Goal: Check status: Check status

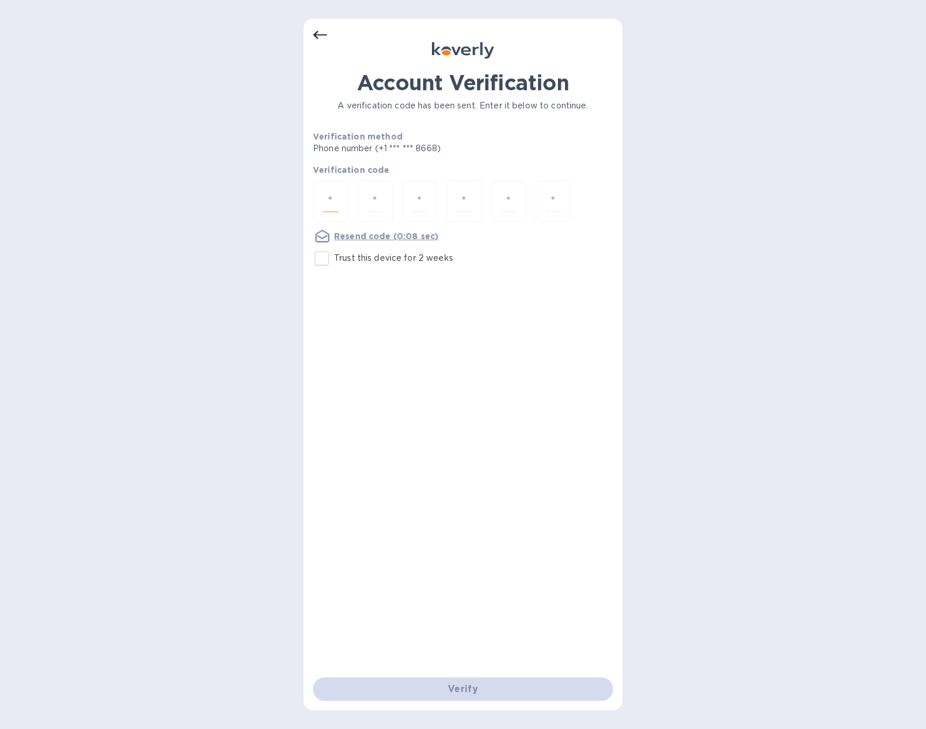
click at [333, 200] on input "number" at bounding box center [330, 201] width 15 height 22
type input "8"
type input "7"
type input "2"
type input "8"
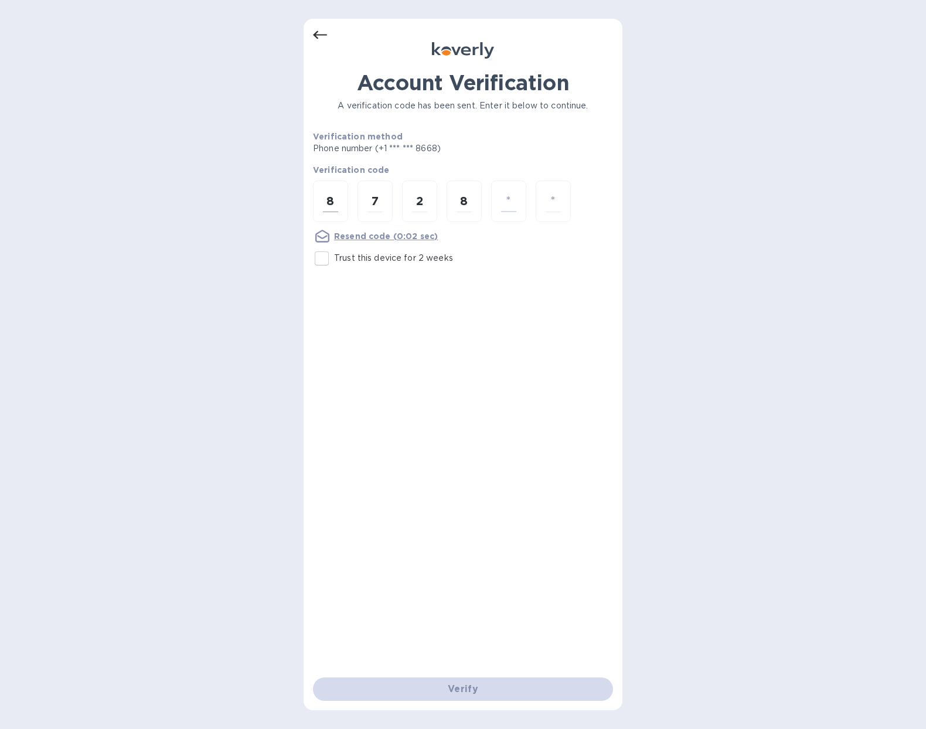
type input "9"
type input "0"
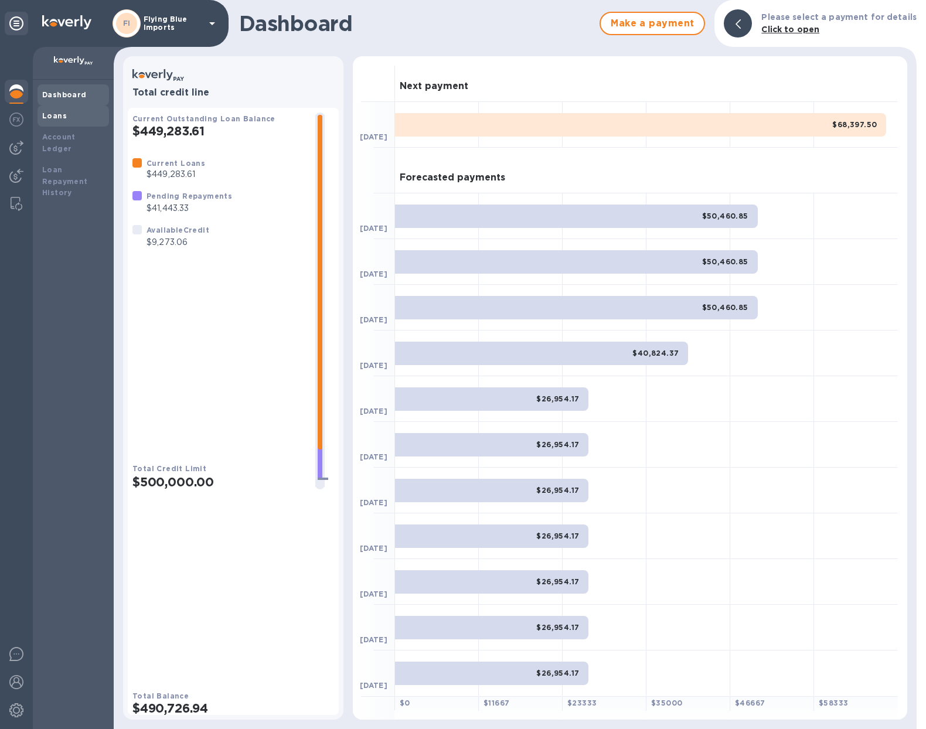
click at [54, 117] on b "Loans" at bounding box center [54, 115] width 25 height 9
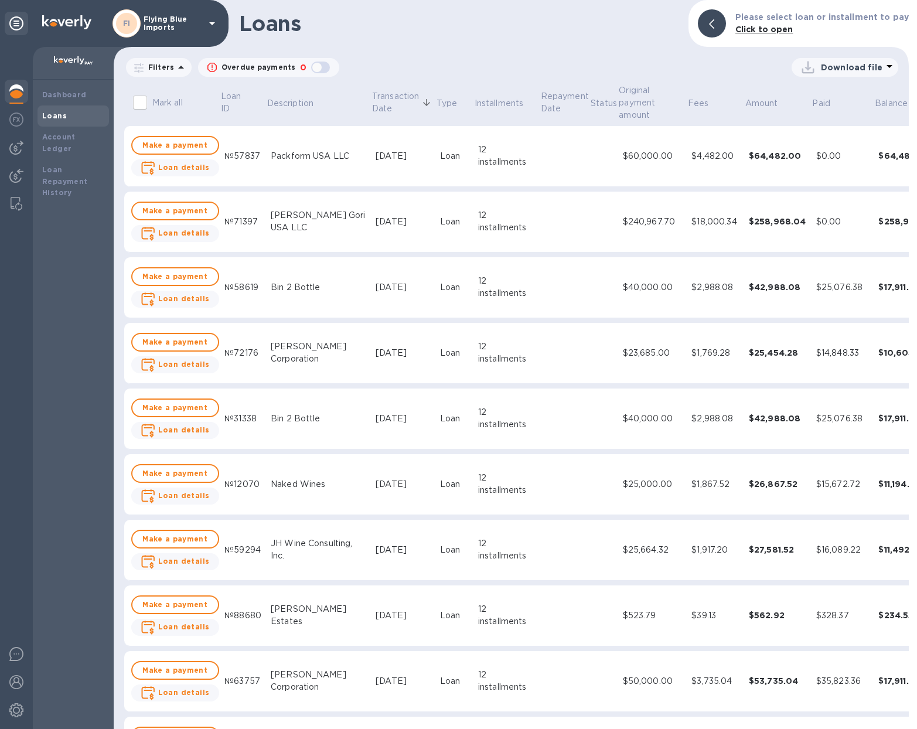
click at [540, 157] on td at bounding box center [565, 156] width 50 height 61
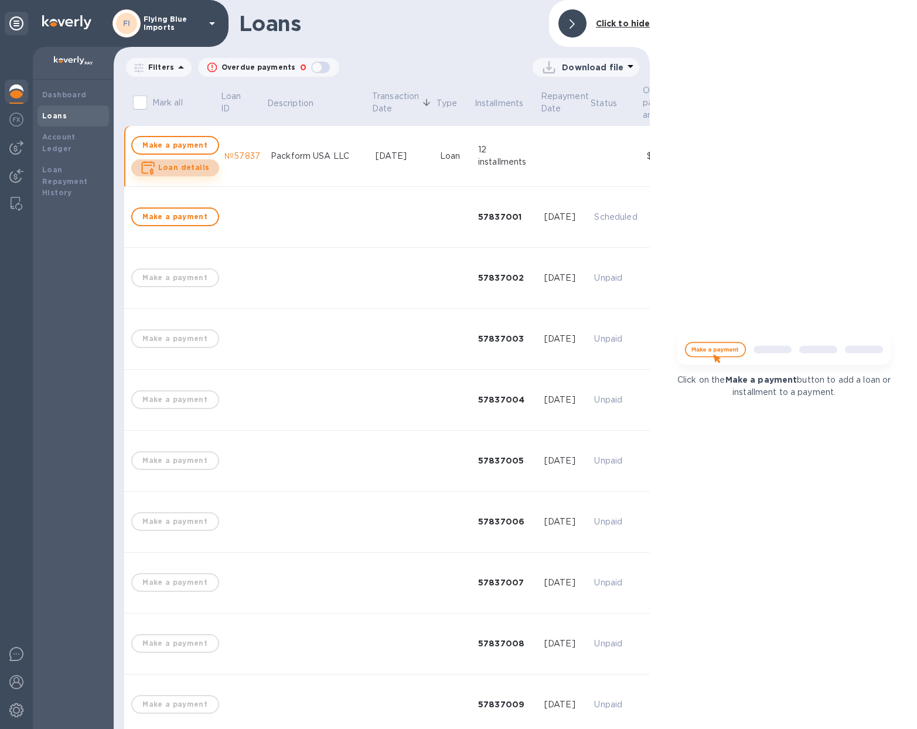
click at [186, 165] on b "Loan details" at bounding box center [184, 167] width 52 height 9
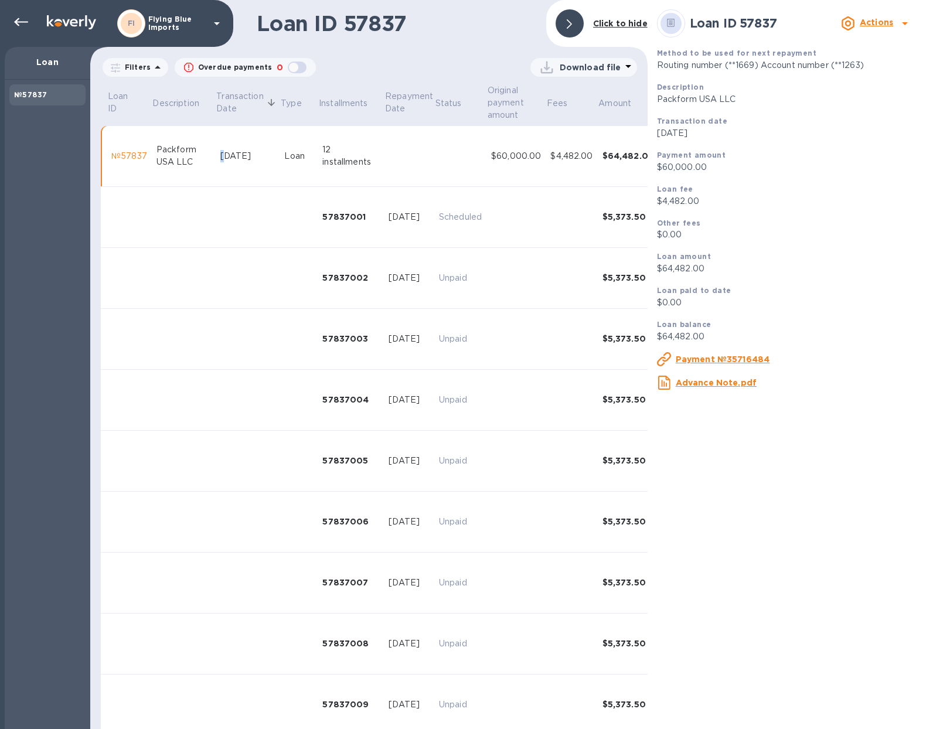
click at [223, 157] on div "[DATE]" at bounding box center [247, 156] width 55 height 12
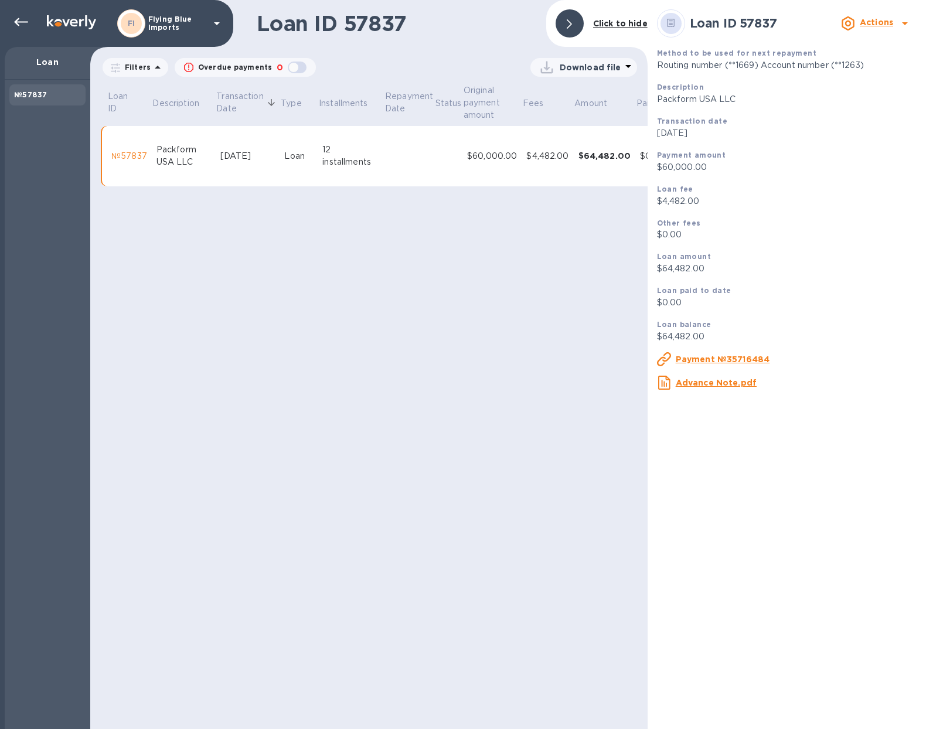
click at [464, 151] on td "$60,000.00" at bounding box center [491, 156] width 59 height 61
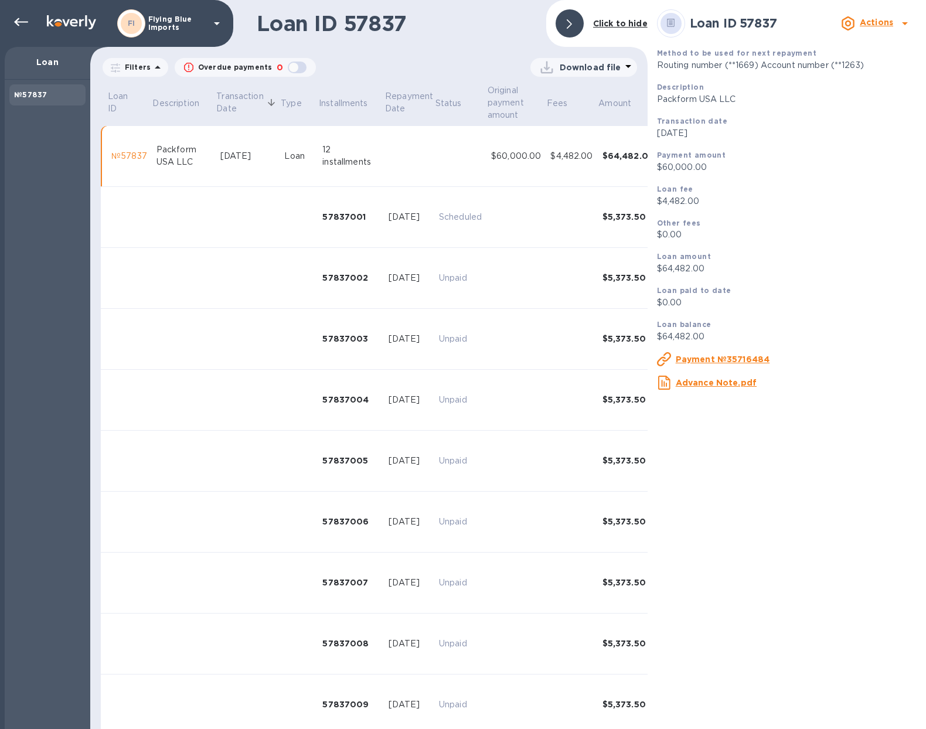
click at [745, 364] on u "Payment №35716484" at bounding box center [722, 358] width 94 height 9
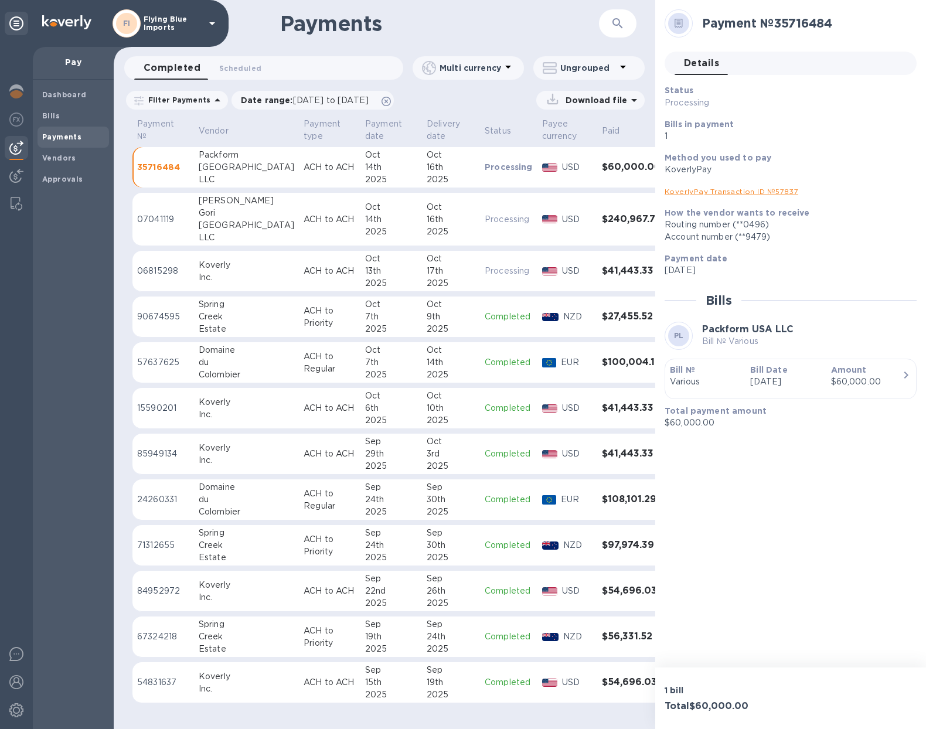
click at [426, 169] on div "16th" at bounding box center [450, 167] width 49 height 12
